Goal: Transaction & Acquisition: Purchase product/service

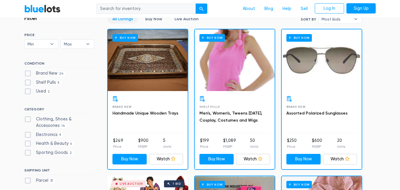
scroll to position [167, 0]
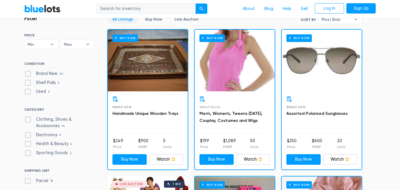
click at [30, 74] on label "Brand New 24" at bounding box center [44, 73] width 41 height 6
click at [28, 74] on New"] "Brand New 24" at bounding box center [26, 72] width 4 height 4
checkbox New"] "true"
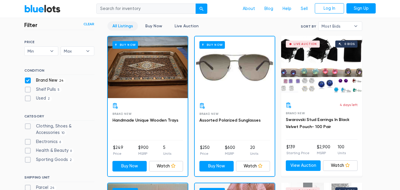
scroll to position [160, 0]
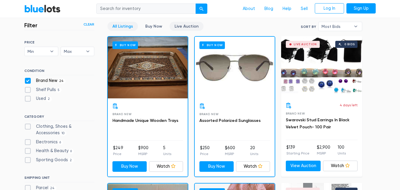
click at [182, 25] on link "Live Auction" at bounding box center [187, 26] width 34 height 9
